Goal: Information Seeking & Learning: Learn about a topic

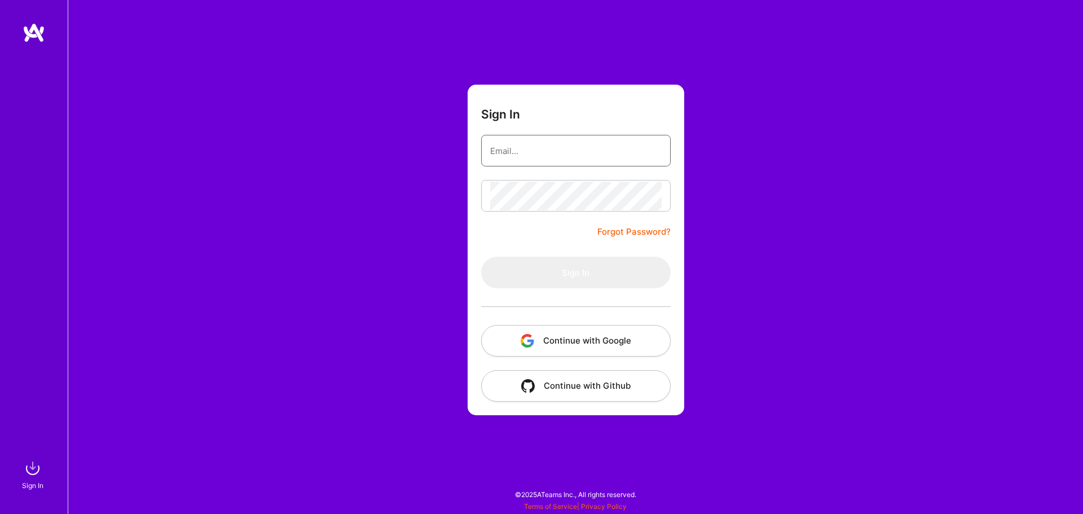
type input "[EMAIL_ADDRESS][DOMAIN_NAME]"
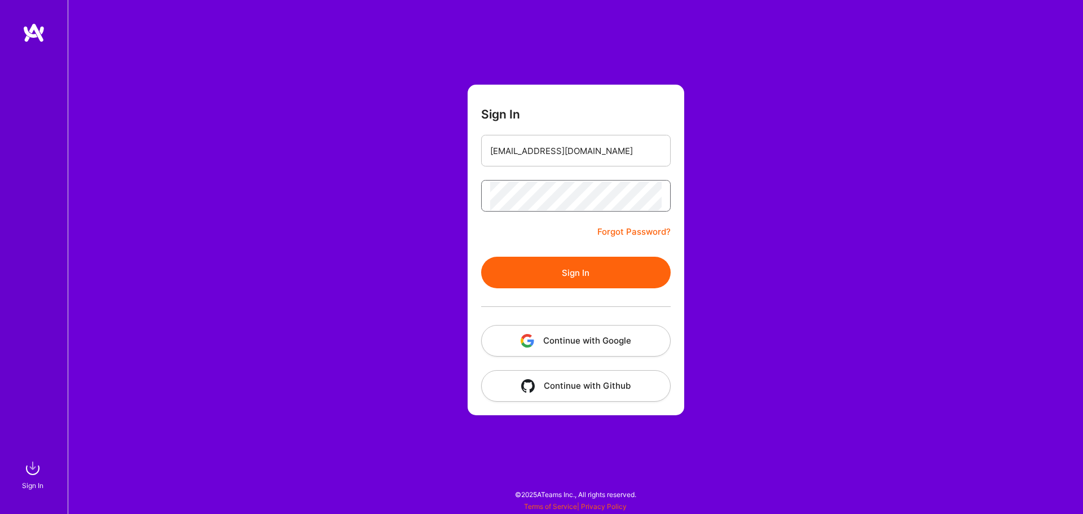
click at [481, 257] on button "Sign In" at bounding box center [575, 273] width 189 height 32
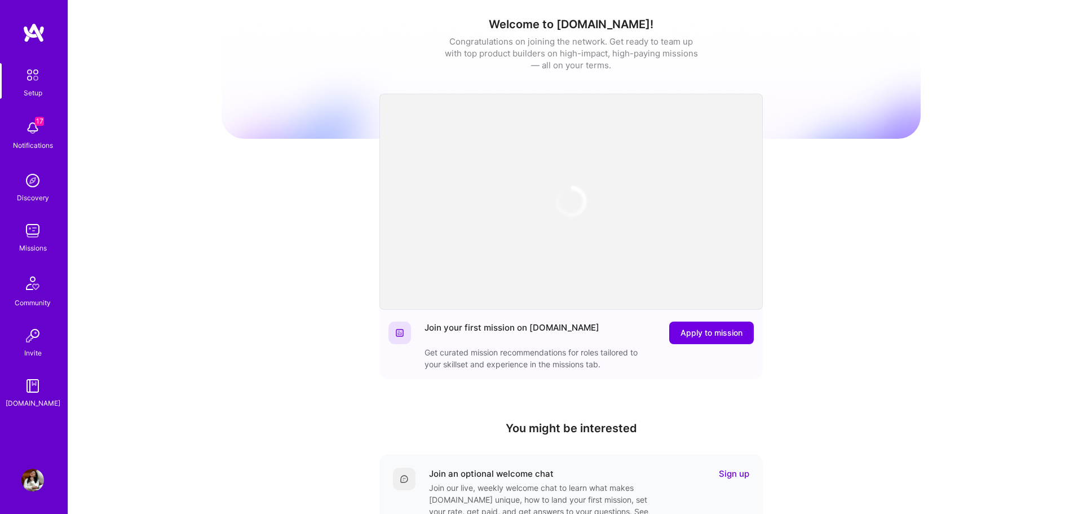
click at [34, 235] on img at bounding box center [32, 230] width 23 height 23
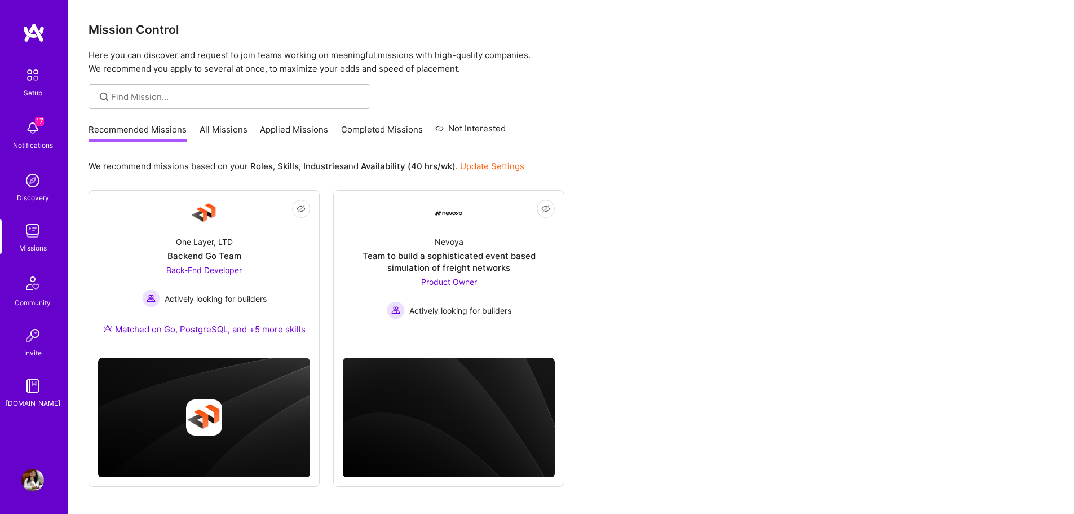
click at [37, 124] on span "17" at bounding box center [39, 121] width 9 height 9
click at [428, 131] on div "17 Setup 17 Notifications Discovery Missions Community Invite [DOMAIN_NAME] Pro…" at bounding box center [537, 274] width 1074 height 548
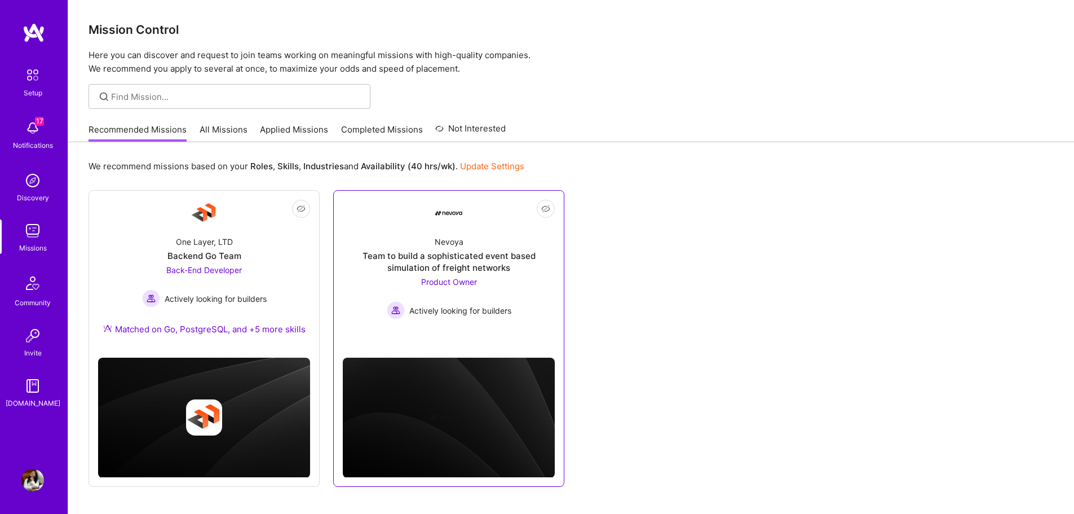
click at [437, 288] on div "Product Owner Actively looking for builders" at bounding box center [449, 297] width 125 height 43
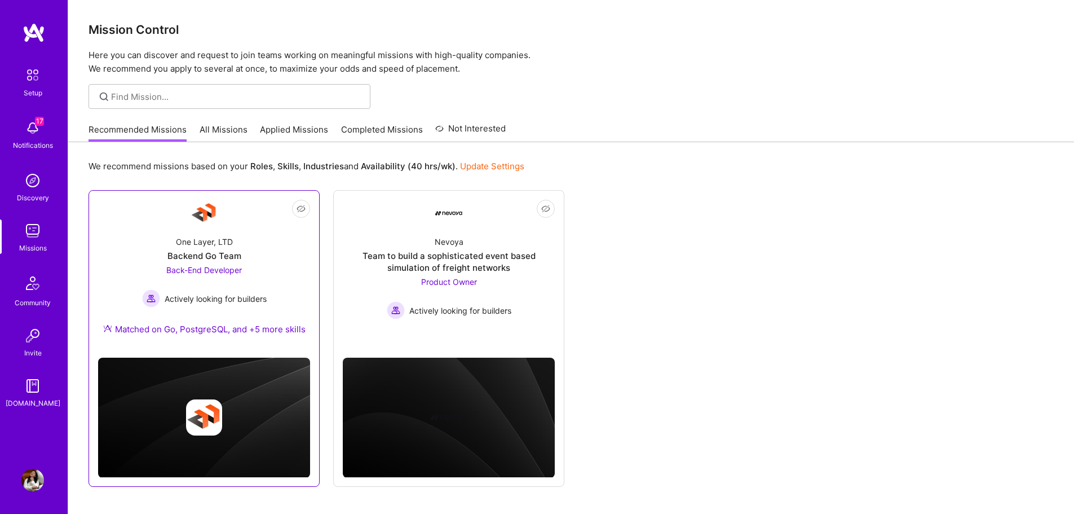
click at [197, 235] on div "One Layer, LTD Backend Go Team Back-End Developer Actively looking for builders…" at bounding box center [204, 288] width 212 height 122
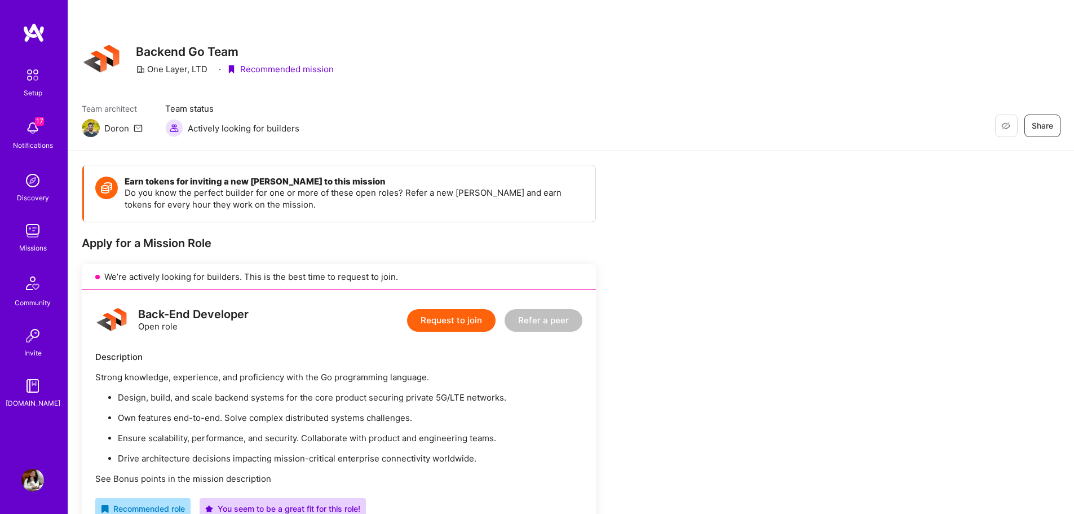
click at [28, 232] on img at bounding box center [32, 230] width 23 height 23
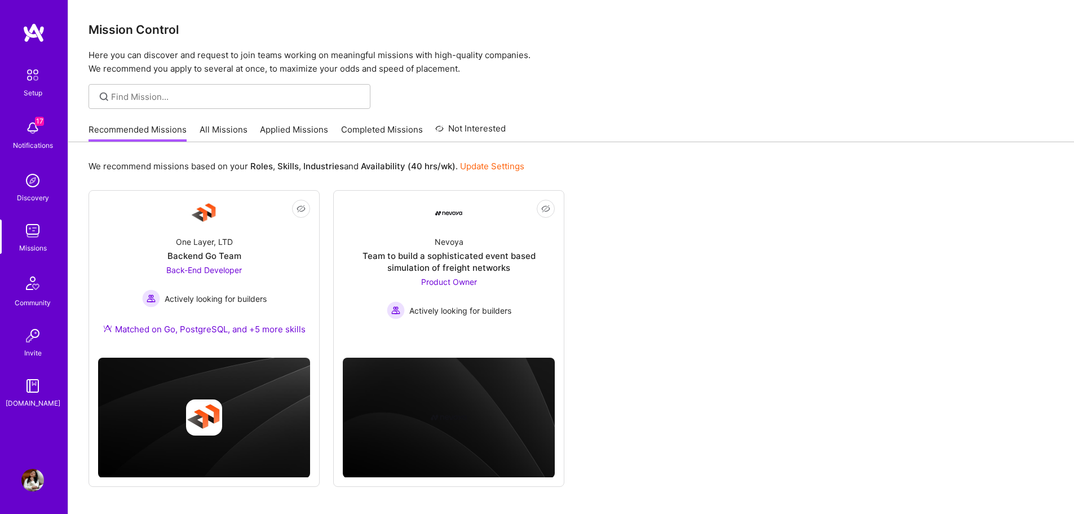
click at [237, 130] on link "All Missions" at bounding box center [224, 133] width 48 height 19
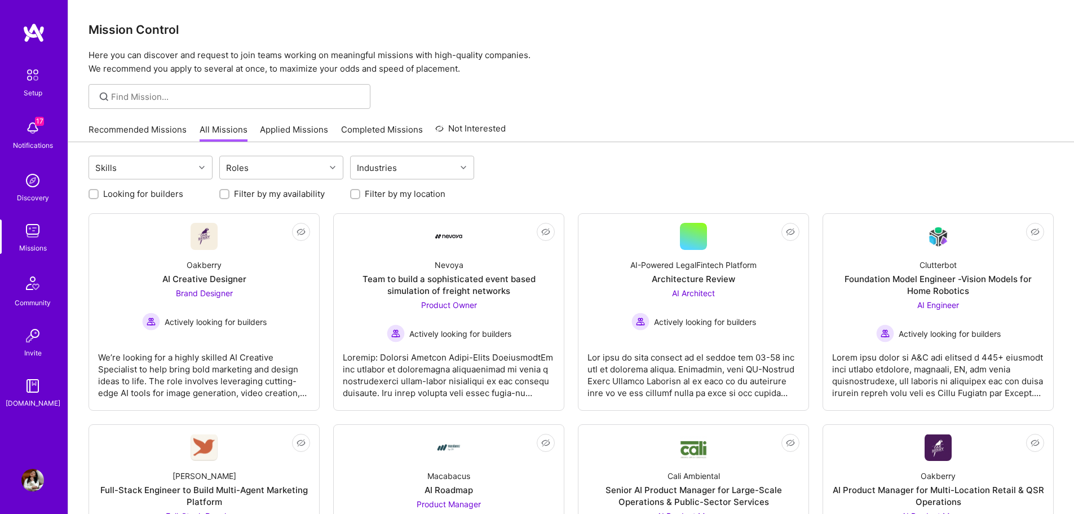
click at [370, 195] on label "Filter by my location" at bounding box center [405, 194] width 81 height 12
click at [360, 195] on input "Filter by my location" at bounding box center [356, 195] width 8 height 8
checkbox input "true"
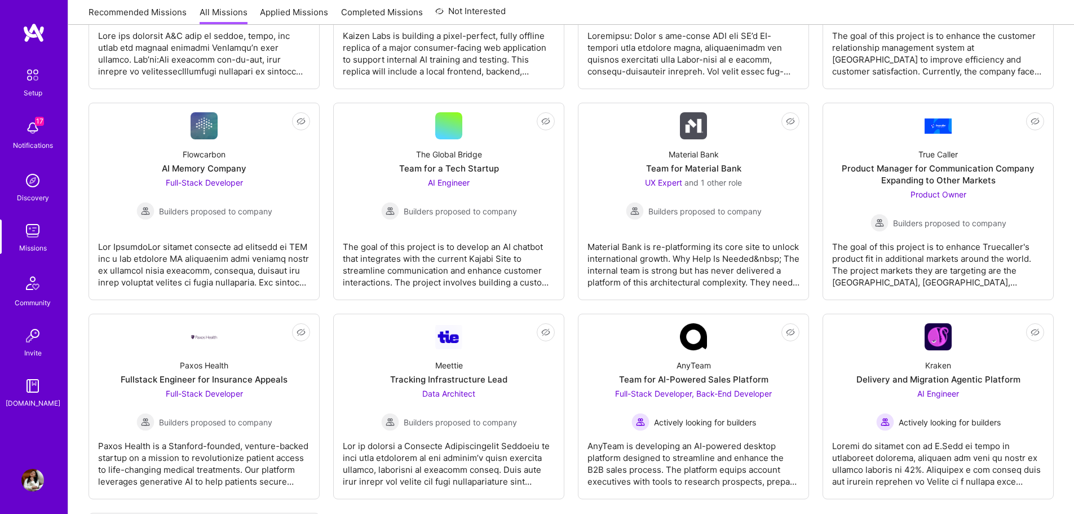
scroll to position [1189, 0]
